Goal: Check status: Check status

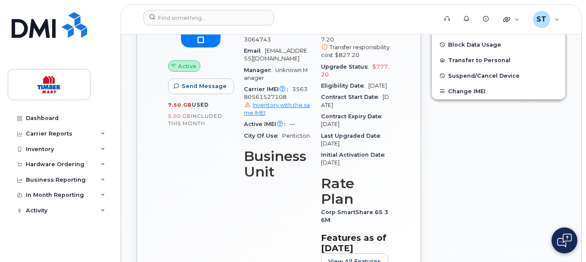
scroll to position [431, 0]
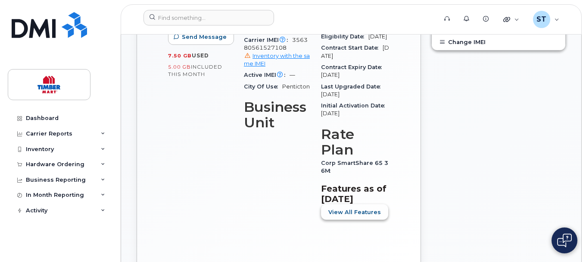
click at [372, 216] on span "View All Features" at bounding box center [355, 212] width 53 height 8
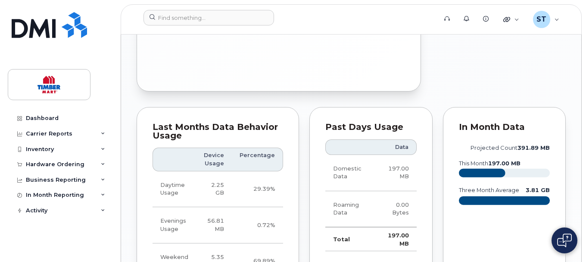
scroll to position [917, 0]
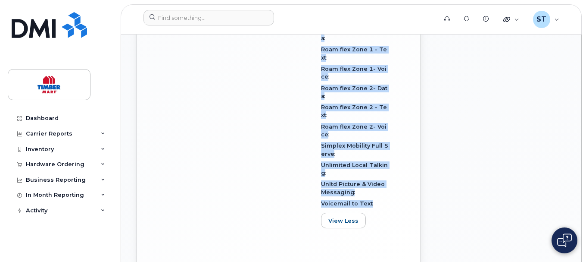
drag, startPoint x: 322, startPoint y: 68, endPoint x: 372, endPoint y: 218, distance: 158.3
copy div "Rate Plan Corp SmartShare 65 36M Features as of Aug 01, 2025 5G Access - Corp C…"
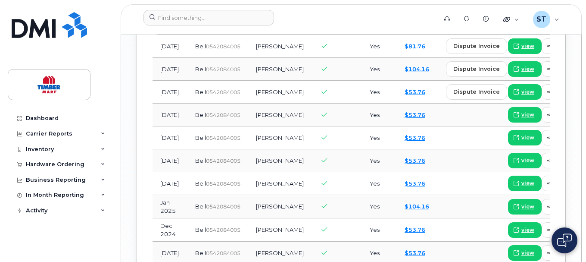
scroll to position [1477, 0]
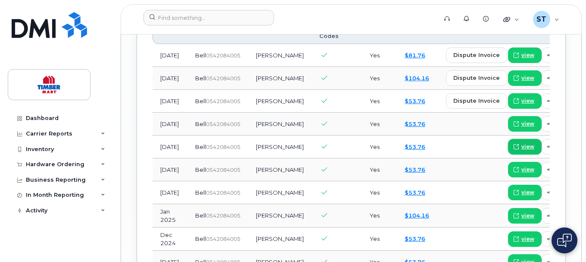
click at [522, 150] on span "view" at bounding box center [528, 147] width 13 height 8
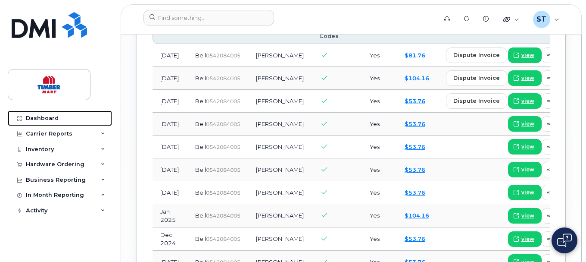
drag, startPoint x: 41, startPoint y: 116, endPoint x: 280, endPoint y: 246, distance: 271.3
click at [42, 116] on div "Dashboard" at bounding box center [42, 118] width 33 height 7
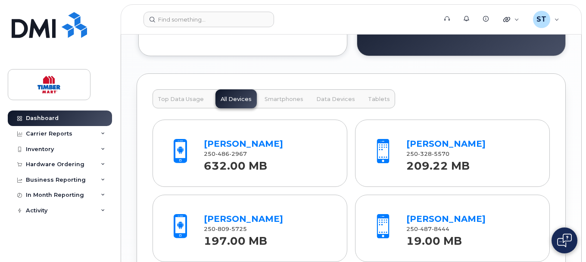
scroll to position [913, 0]
